Goal: Check status: Check status

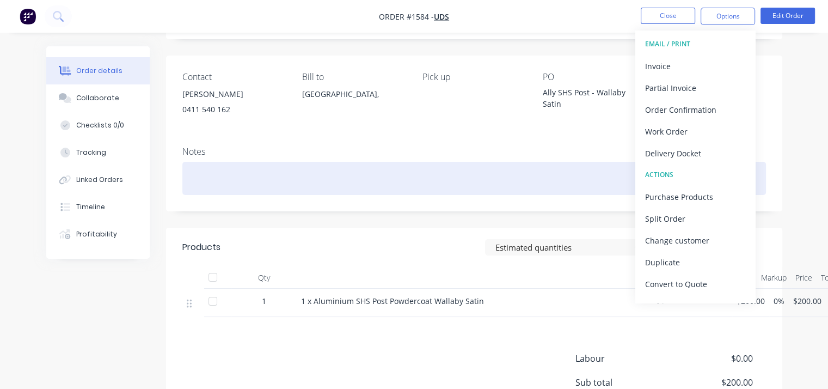
click at [439, 170] on div at bounding box center [474, 178] width 584 height 33
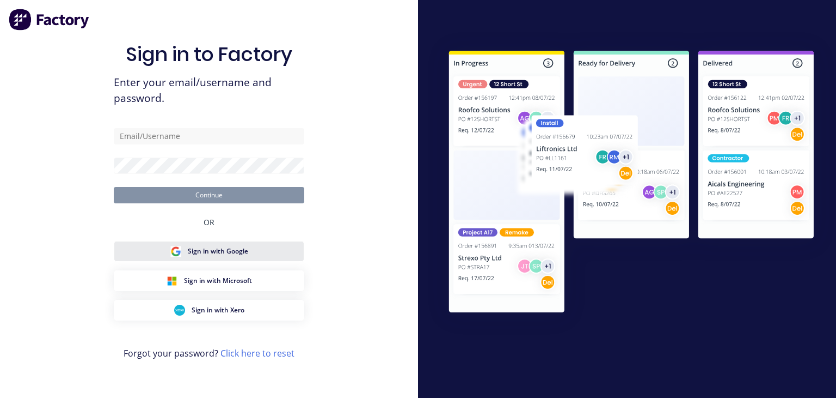
click at [242, 249] on span "Sign in with Google" at bounding box center [218, 251] width 60 height 10
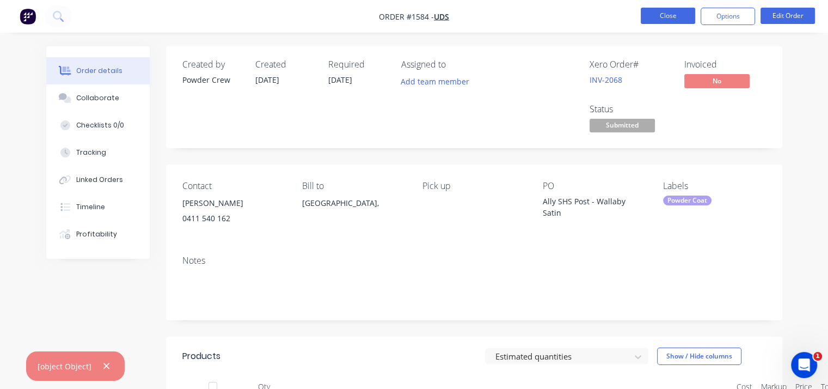
click at [678, 20] on button "Close" at bounding box center [668, 16] width 54 height 16
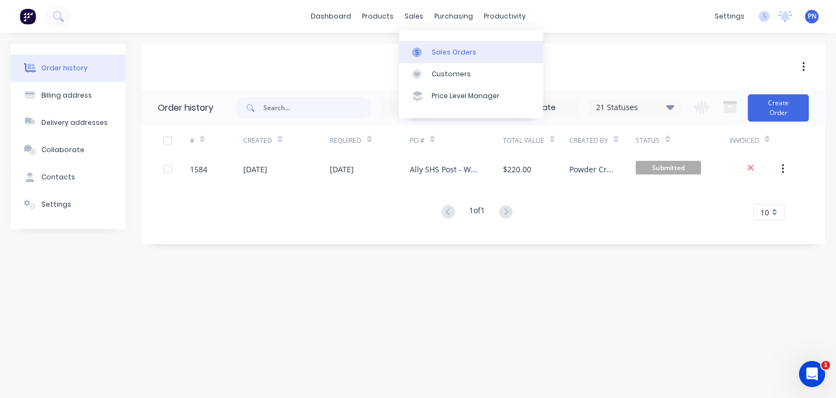
click at [431, 57] on link "Sales Orders" at bounding box center [471, 52] width 144 height 22
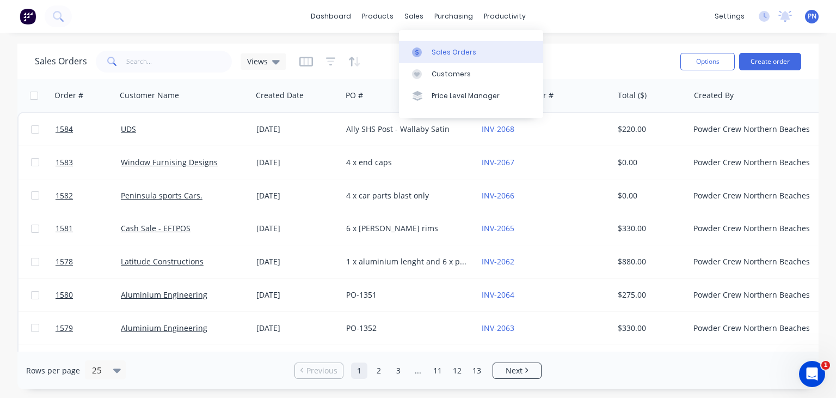
click at [436, 52] on div "Sales Orders" at bounding box center [454, 52] width 45 height 10
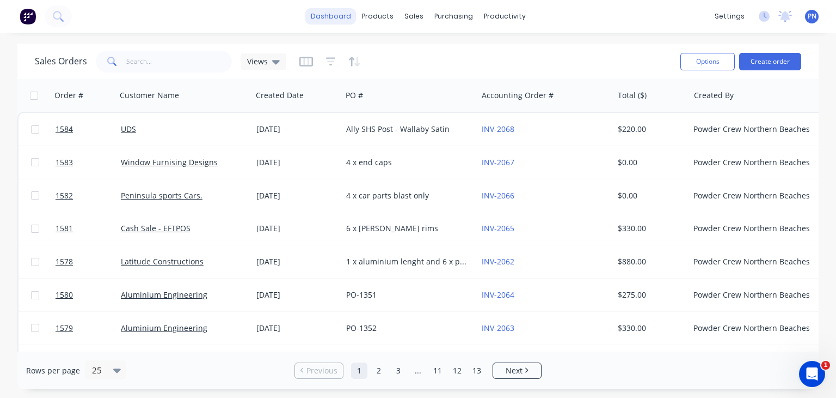
click at [333, 14] on link "dashboard" at bounding box center [331, 16] width 51 height 16
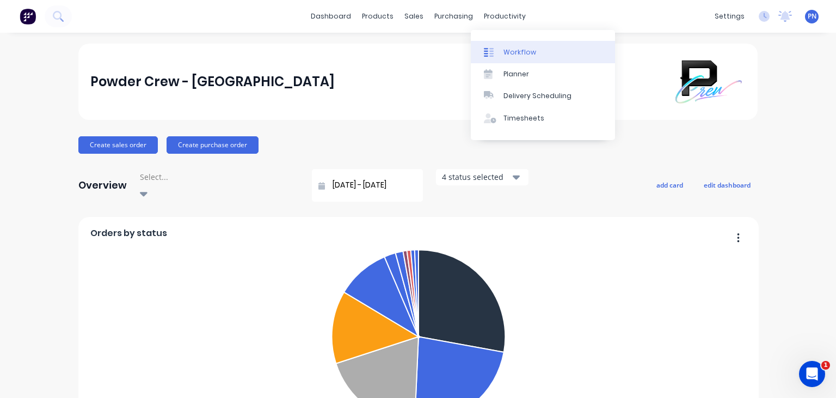
click at [523, 51] on div "Workflow" at bounding box center [520, 52] width 33 height 10
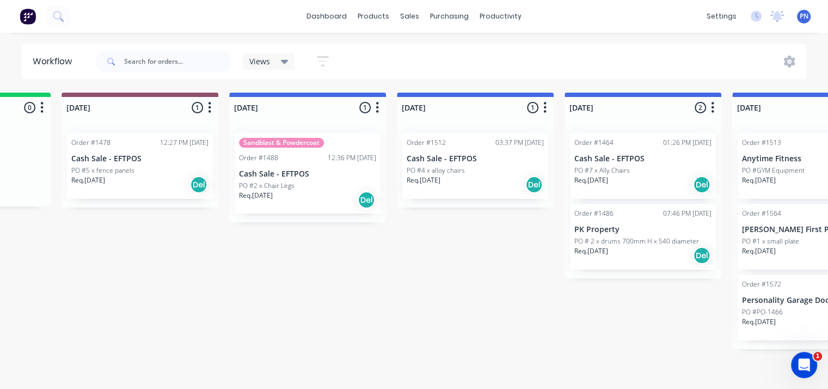
scroll to position [0, 454]
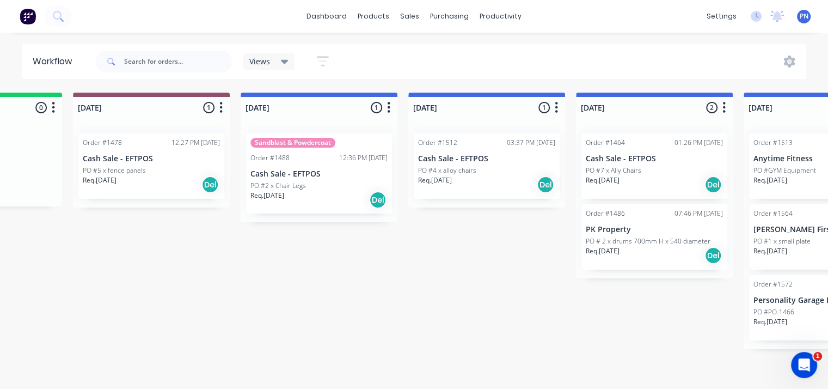
click at [335, 185] on div "PO #2 x Chair Legs" at bounding box center [319, 186] width 137 height 10
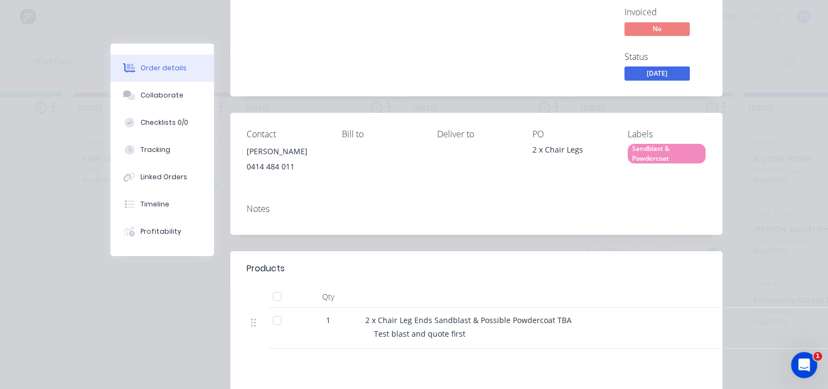
scroll to position [0, 0]
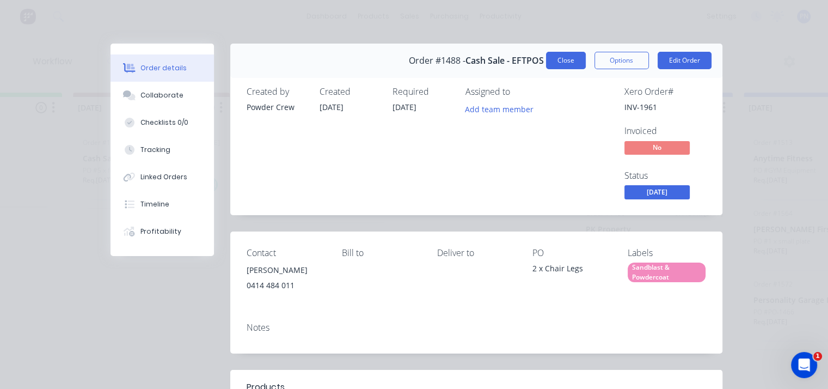
click at [573, 59] on button "Close" at bounding box center [566, 60] width 40 height 17
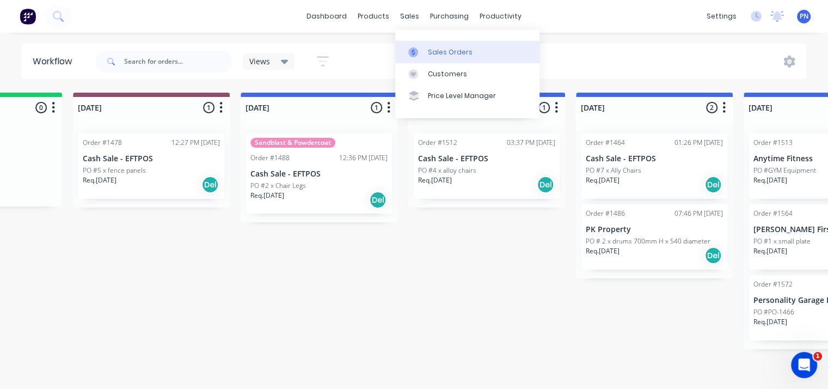
click at [425, 46] on link "Sales Orders" at bounding box center [467, 52] width 144 height 22
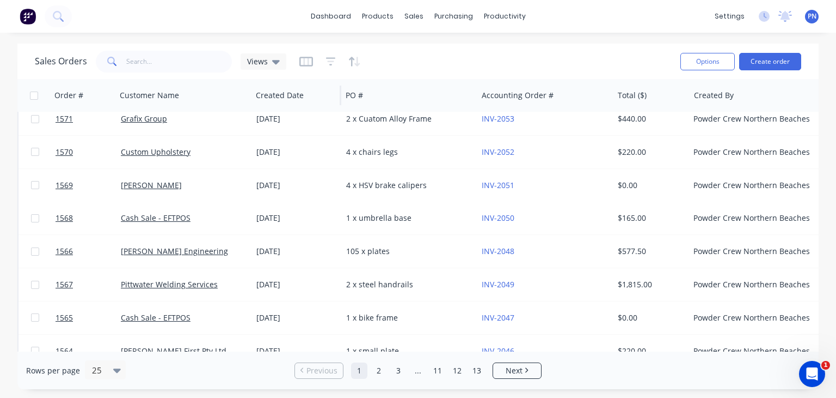
scroll to position [593, 0]
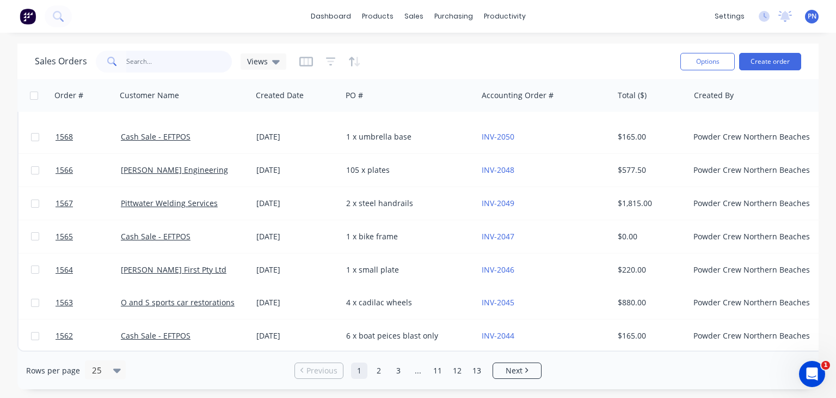
click at [196, 59] on input "text" at bounding box center [179, 62] width 106 height 22
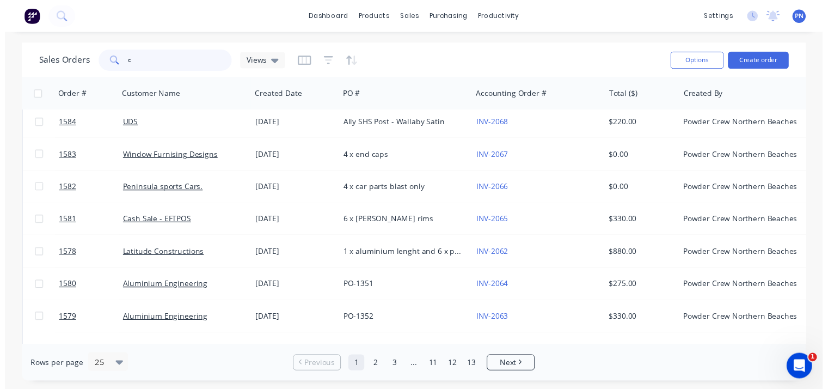
scroll to position [0, 0]
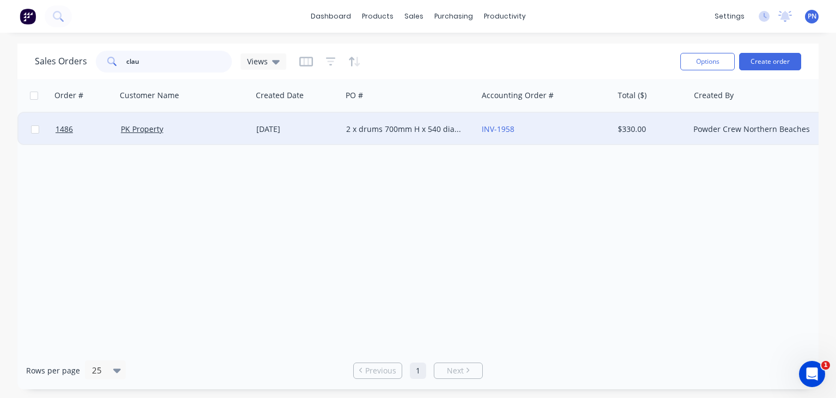
type input "clau"
click at [201, 131] on div "PK Property" at bounding box center [181, 129] width 121 height 11
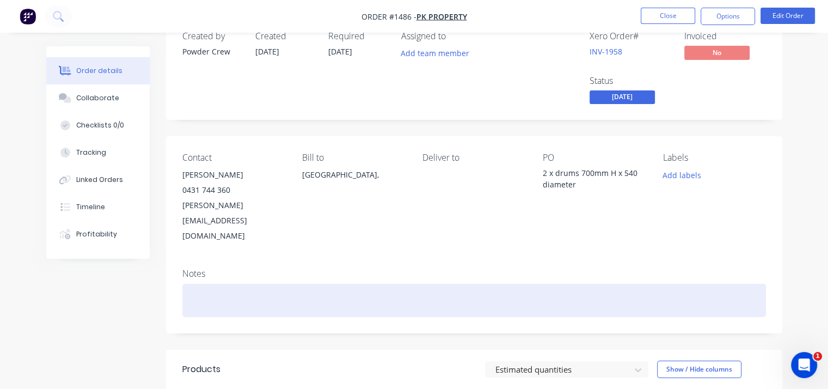
scroll to position [54, 0]
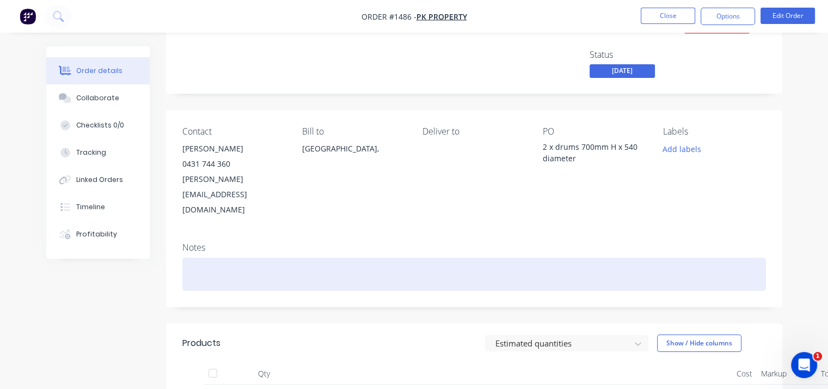
click at [218, 258] on div at bounding box center [474, 274] width 584 height 33
click at [422, 258] on div "[PERSON_NAME] - [PHONE_NUMBER] call when ready and pick up" at bounding box center [474, 274] width 584 height 33
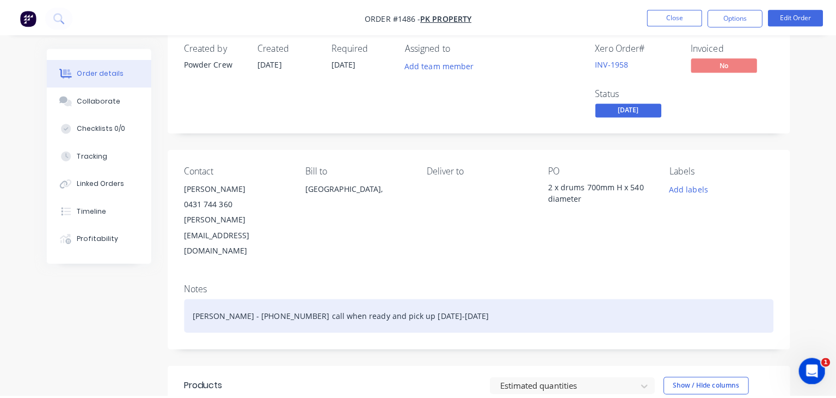
scroll to position [0, 0]
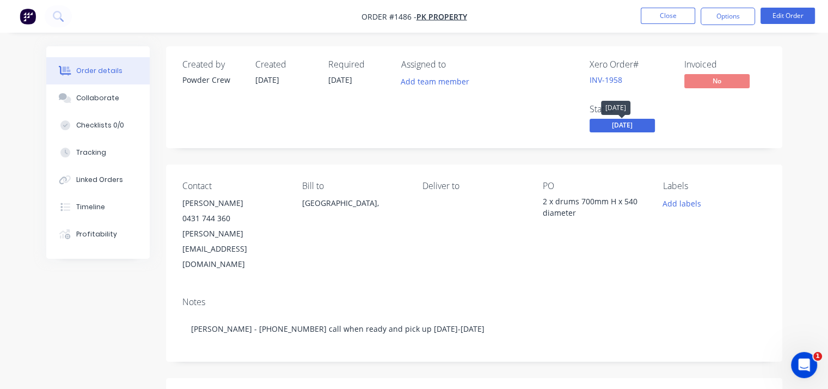
click at [631, 127] on span "[DATE]" at bounding box center [622, 126] width 65 height 14
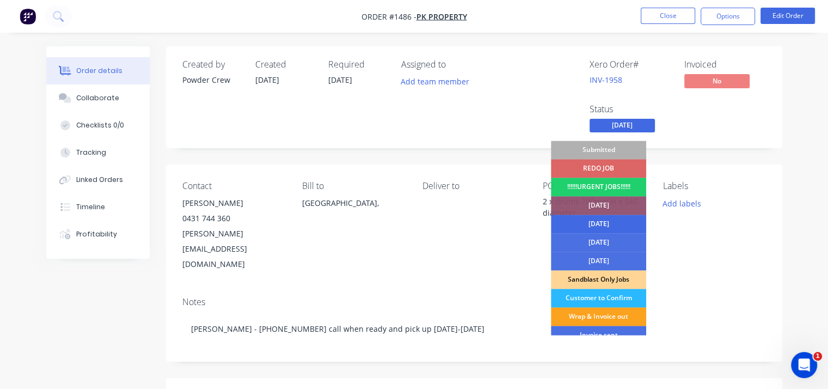
click at [617, 223] on div "[DATE]" at bounding box center [598, 224] width 95 height 19
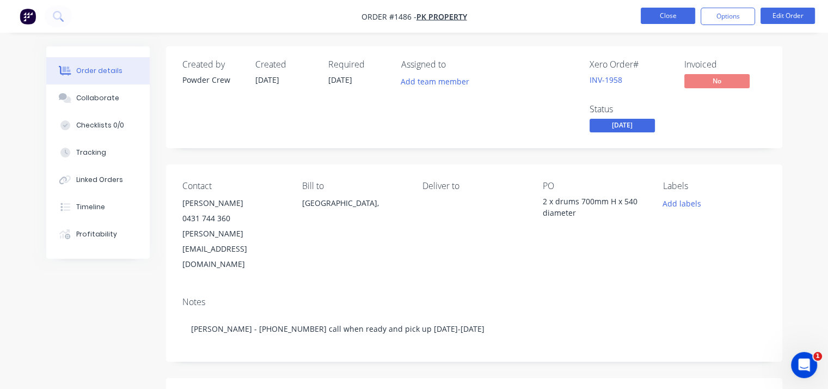
click at [653, 16] on button "Close" at bounding box center [668, 16] width 54 height 16
